Goal: Go to known website: Access a specific website the user already knows

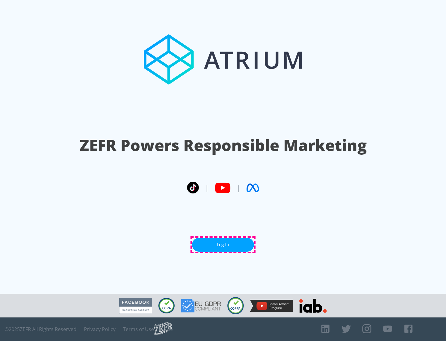
click at [223, 244] on link "Log In" at bounding box center [223, 245] width 62 height 14
